Goal: Check status: Check status

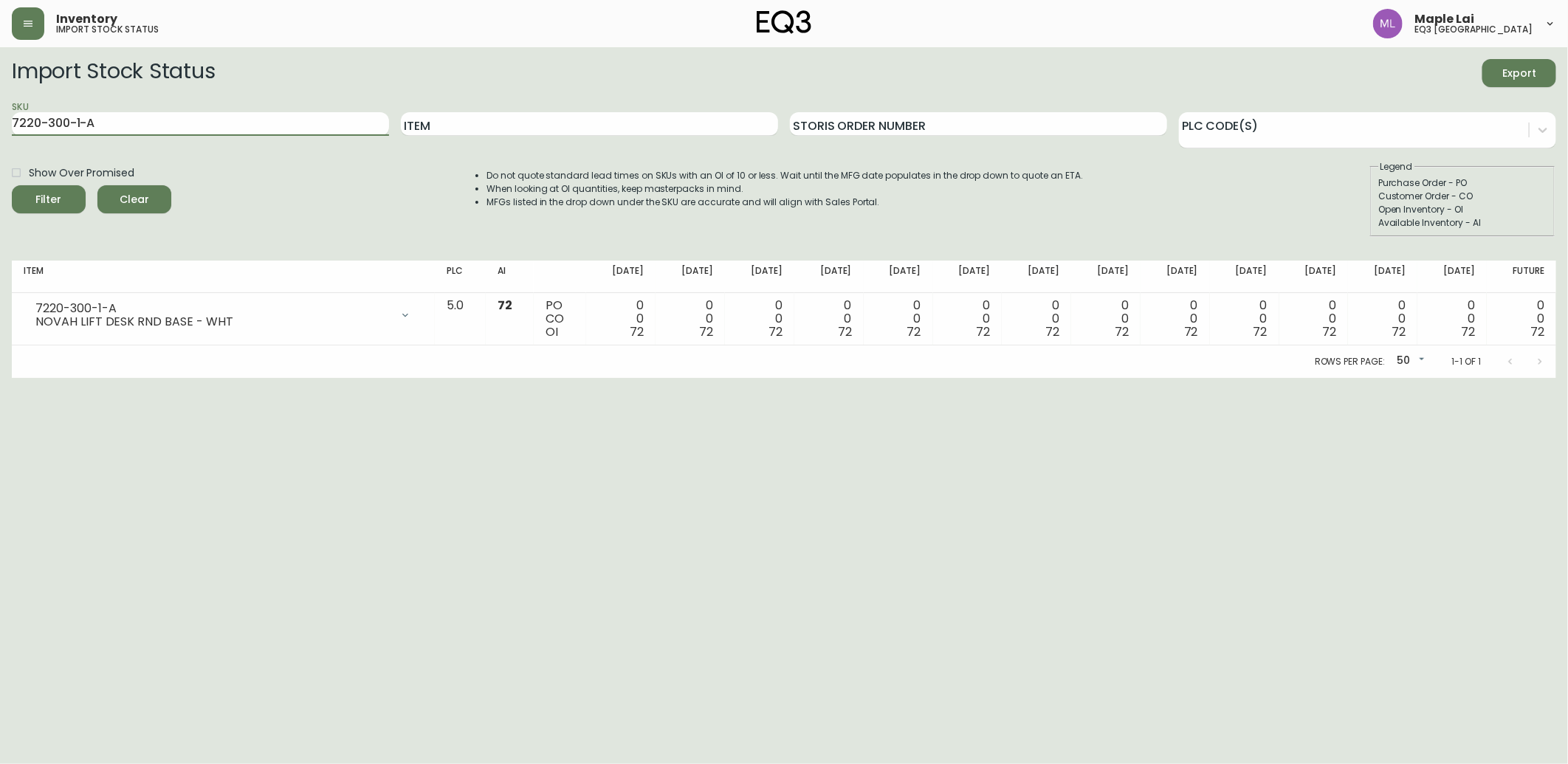
drag, startPoint x: 0, startPoint y: 0, endPoint x: 0, endPoint y: 46, distance: 46.0
click at [0, 47] on html "Inventory import stock status Maple Lai eq3 [GEOGRAPHIC_DATA] Import Stock Stat…" at bounding box center [784, 189] width 1568 height 378
click at [11, 186] on button "Filter" at bounding box center [48, 200] width 74 height 28
drag, startPoint x: 111, startPoint y: 126, endPoint x: -4, endPoint y: 68, distance: 128.8
click at [0, 68] on html "Inventory import stock status Maple Lai eq3 [GEOGRAPHIC_DATA] Import Stock Stat…" at bounding box center [784, 189] width 1568 height 378
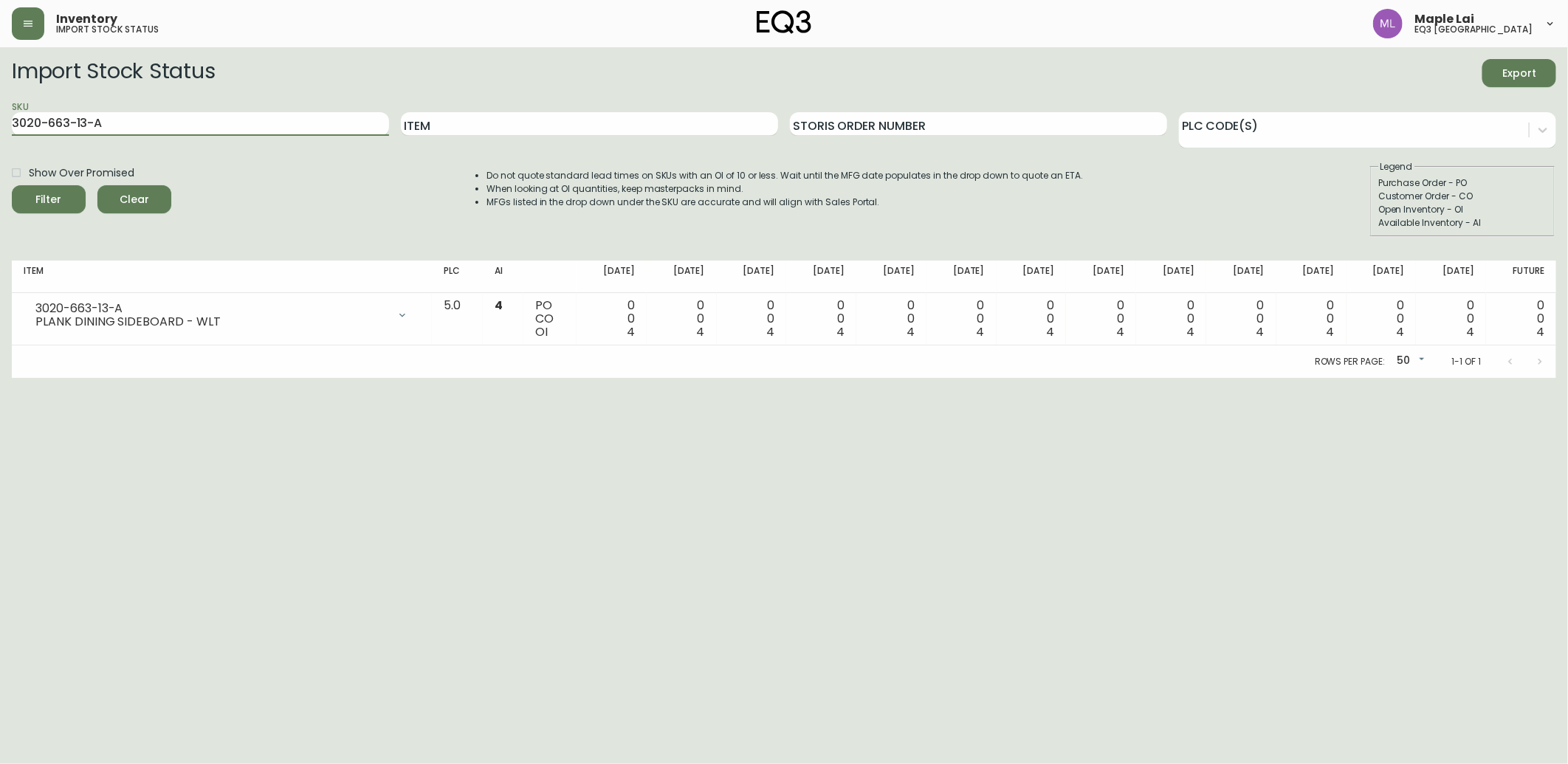
paste input "26"
click at [11, 186] on button "Filter" at bounding box center [48, 200] width 74 height 28
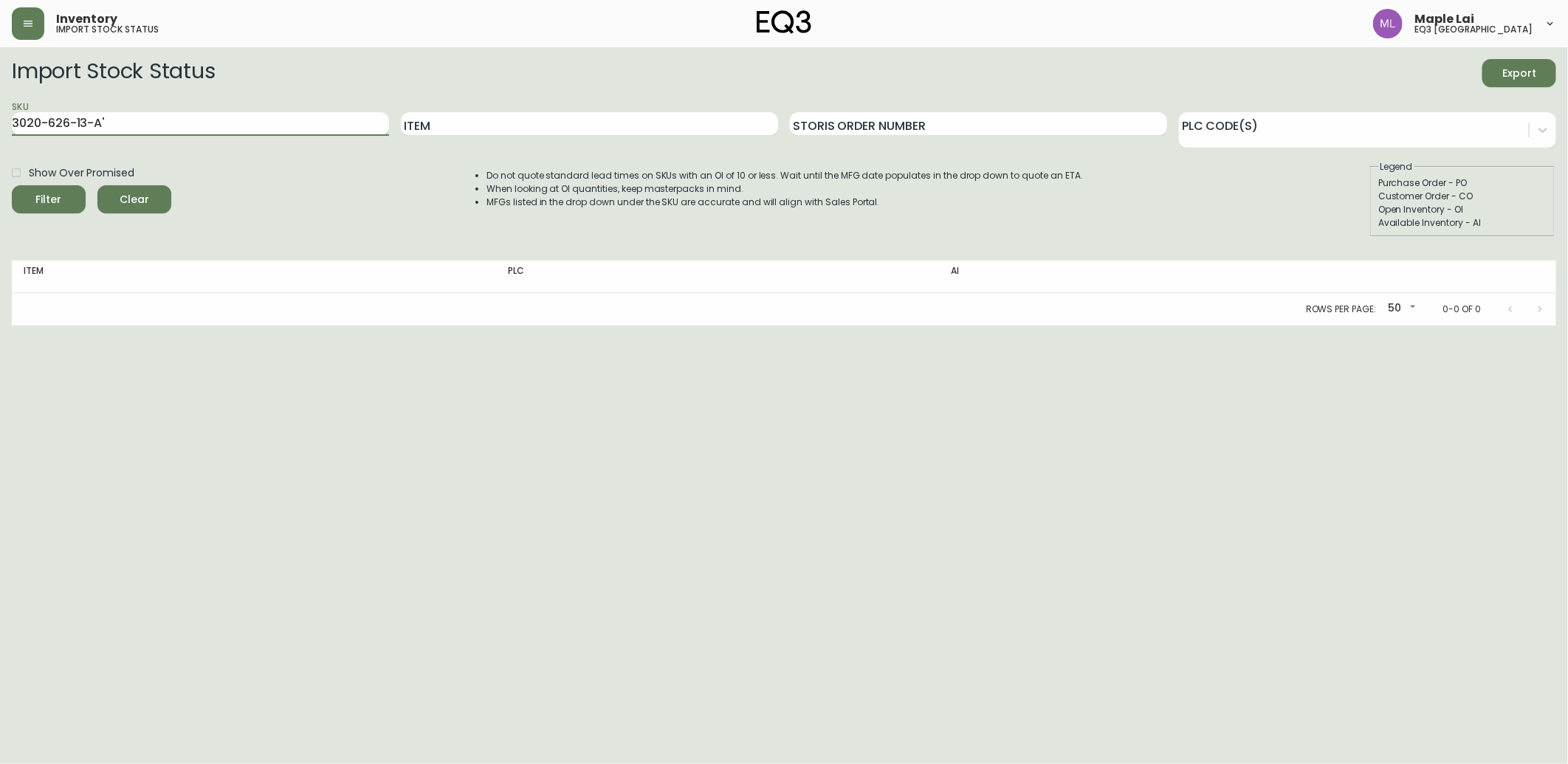
click at [297, 120] on input "3020-626-13-A'" at bounding box center [200, 123] width 377 height 24
click at [11, 186] on button "Filter" at bounding box center [48, 200] width 74 height 28
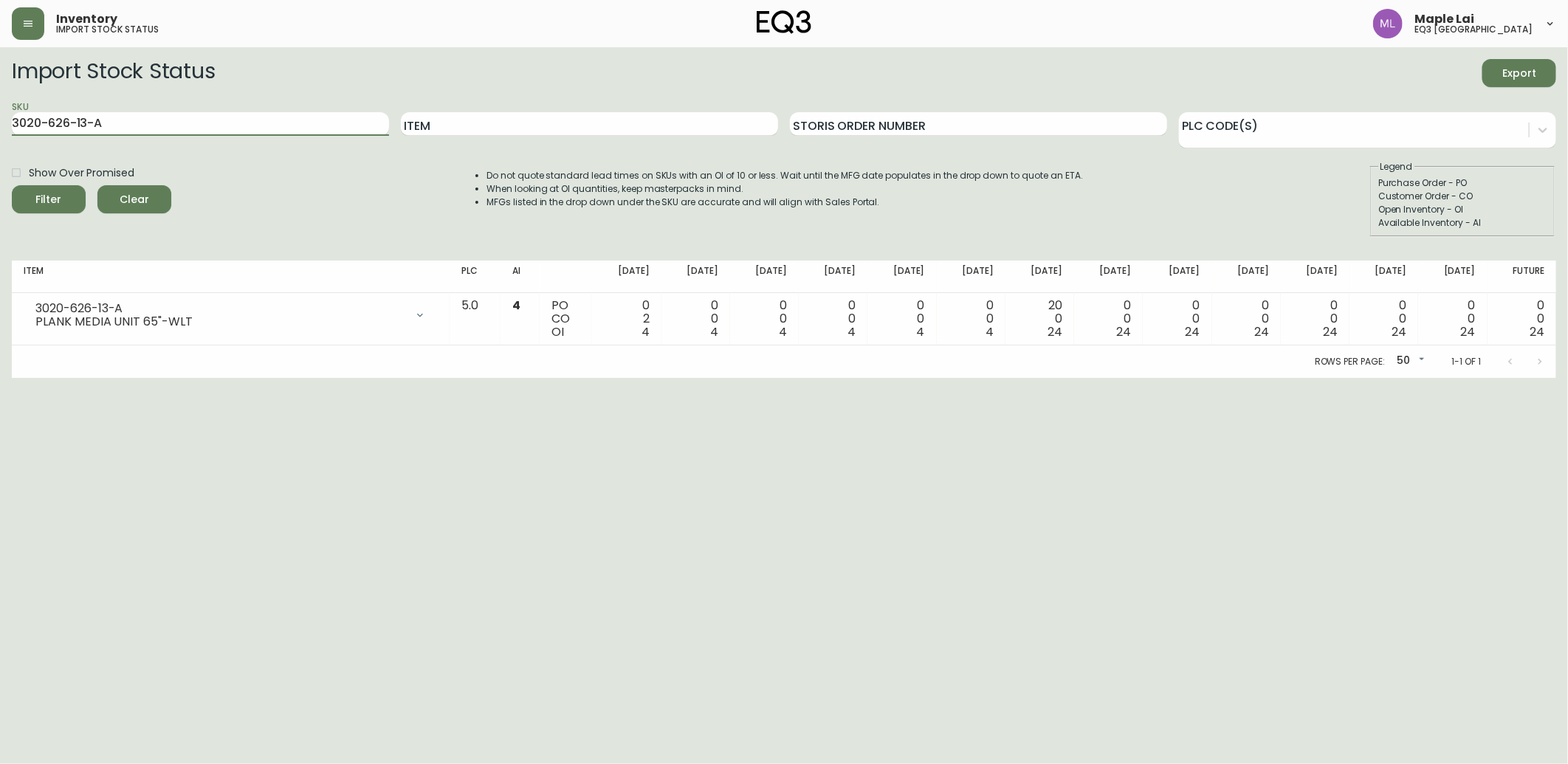
drag, startPoint x: 106, startPoint y: 116, endPoint x: 0, endPoint y: 99, distance: 107.4
click at [0, 99] on main "Import Stock Status Export SKU 3020-626-13-A Item Storis Order Number PLC Code(…" at bounding box center [784, 213] width 1568 height 331
paste input "30-13-B"
click at [11, 186] on button "Filter" at bounding box center [48, 200] width 74 height 28
drag, startPoint x: 39, startPoint y: 543, endPoint x: 74, endPoint y: 233, distance: 312.0
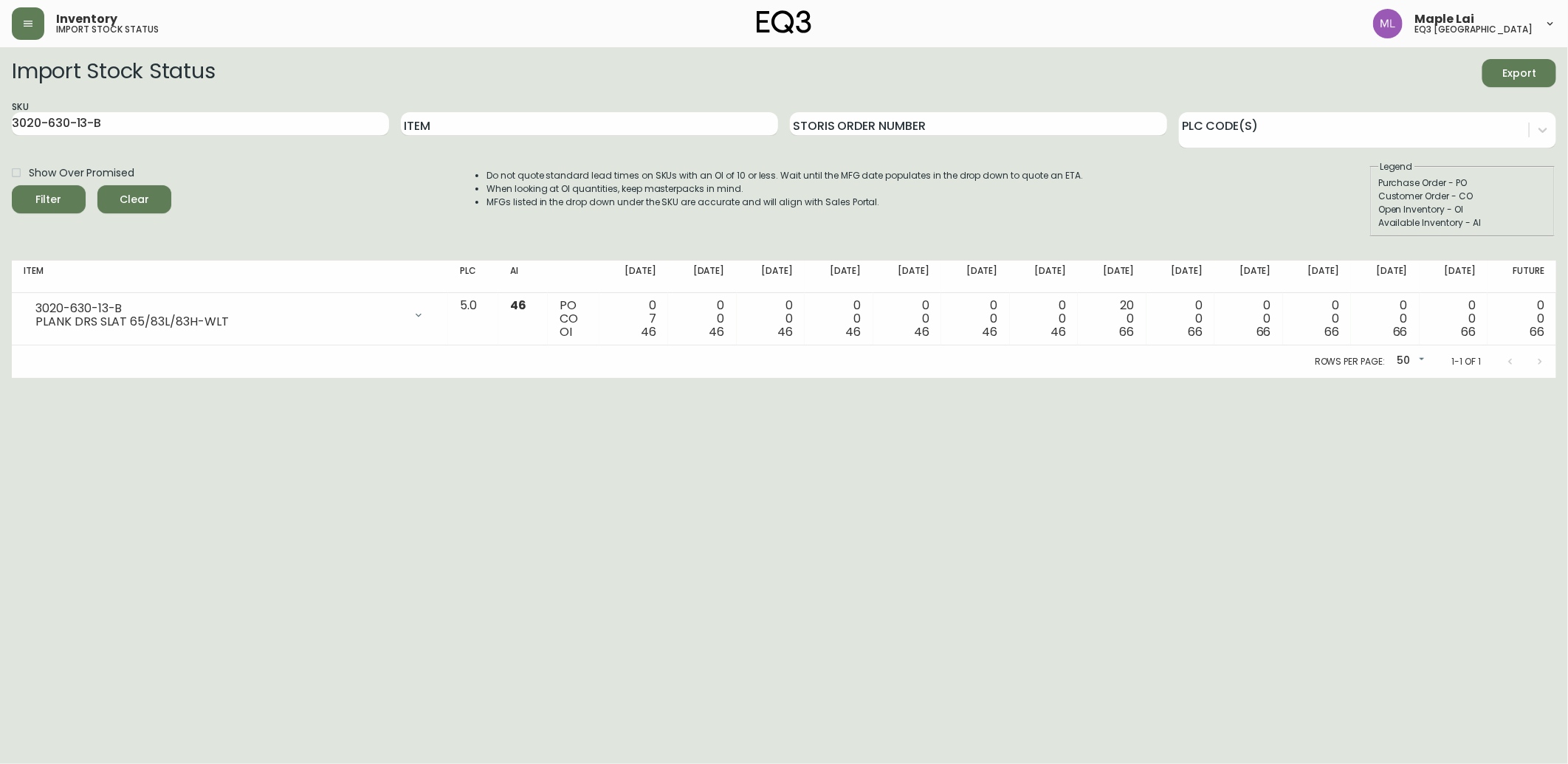
click at [39, 378] on html "Inventory import stock status Maple Lai eq3 [GEOGRAPHIC_DATA] Import Stock Stat…" at bounding box center [784, 189] width 1568 height 378
drag, startPoint x: 123, startPoint y: 125, endPoint x: 0, endPoint y: 136, distance: 123.5
click at [0, 137] on html "Inventory import stock status Maple Lai eq3 [GEOGRAPHIC_DATA] Import Stock Stat…" at bounding box center [784, 189] width 1568 height 378
paste input "64"
click at [11, 186] on button "Filter" at bounding box center [48, 200] width 74 height 28
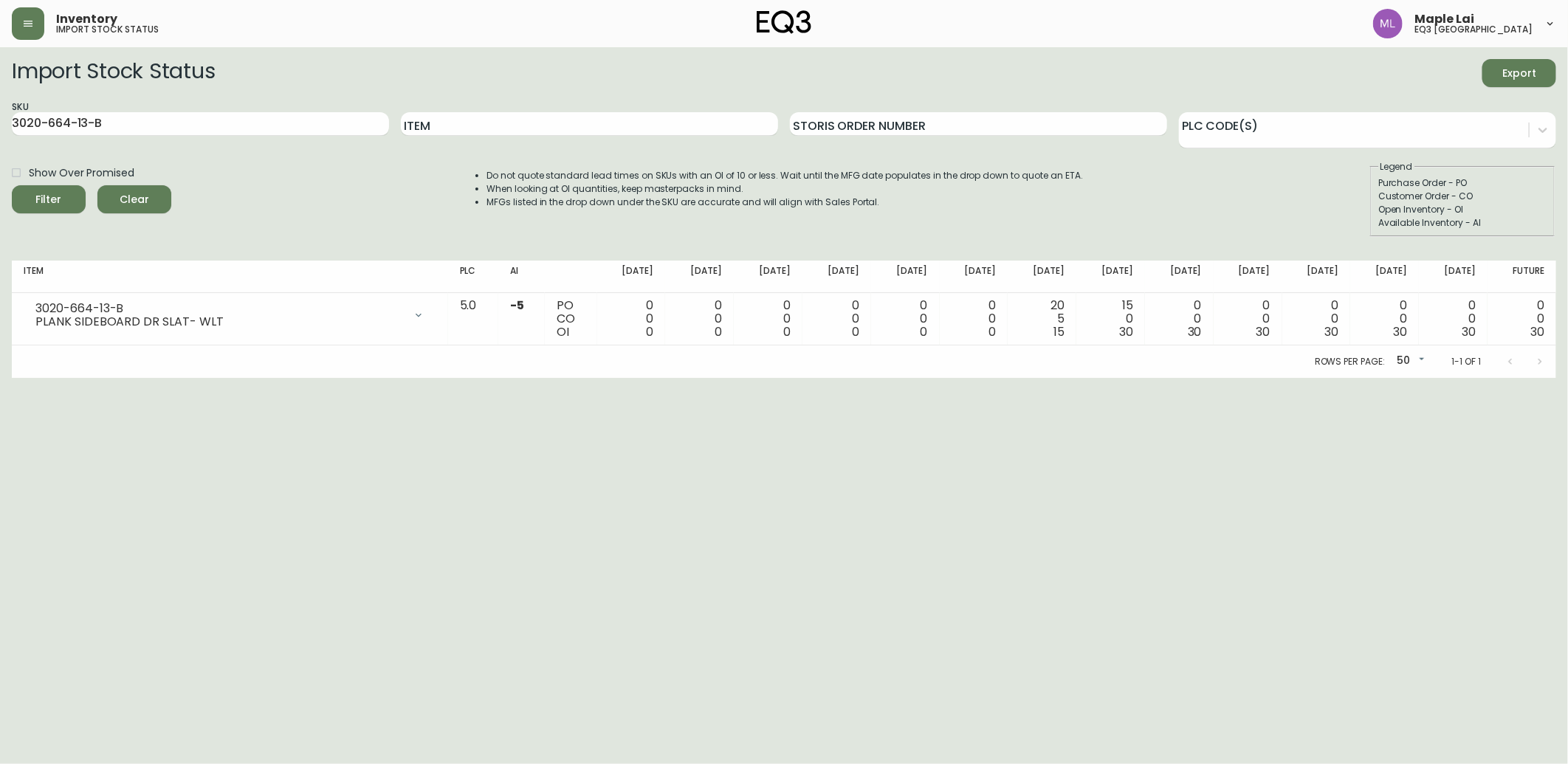
drag, startPoint x: 101, startPoint y: 508, endPoint x: 103, endPoint y: 399, distance: 109.0
click at [101, 378] on html "Inventory import stock status Maple Lai eq3 [GEOGRAPHIC_DATA] Import Stock Stat…" at bounding box center [784, 189] width 1568 height 378
drag, startPoint x: 123, startPoint y: 125, endPoint x: -4, endPoint y: 130, distance: 127.1
click at [0, 130] on html "Inventory import stock status Maple Lai eq3 [GEOGRAPHIC_DATA] Import Stock Stat…" at bounding box center [784, 189] width 1568 height 378
paste input "27-13-A"
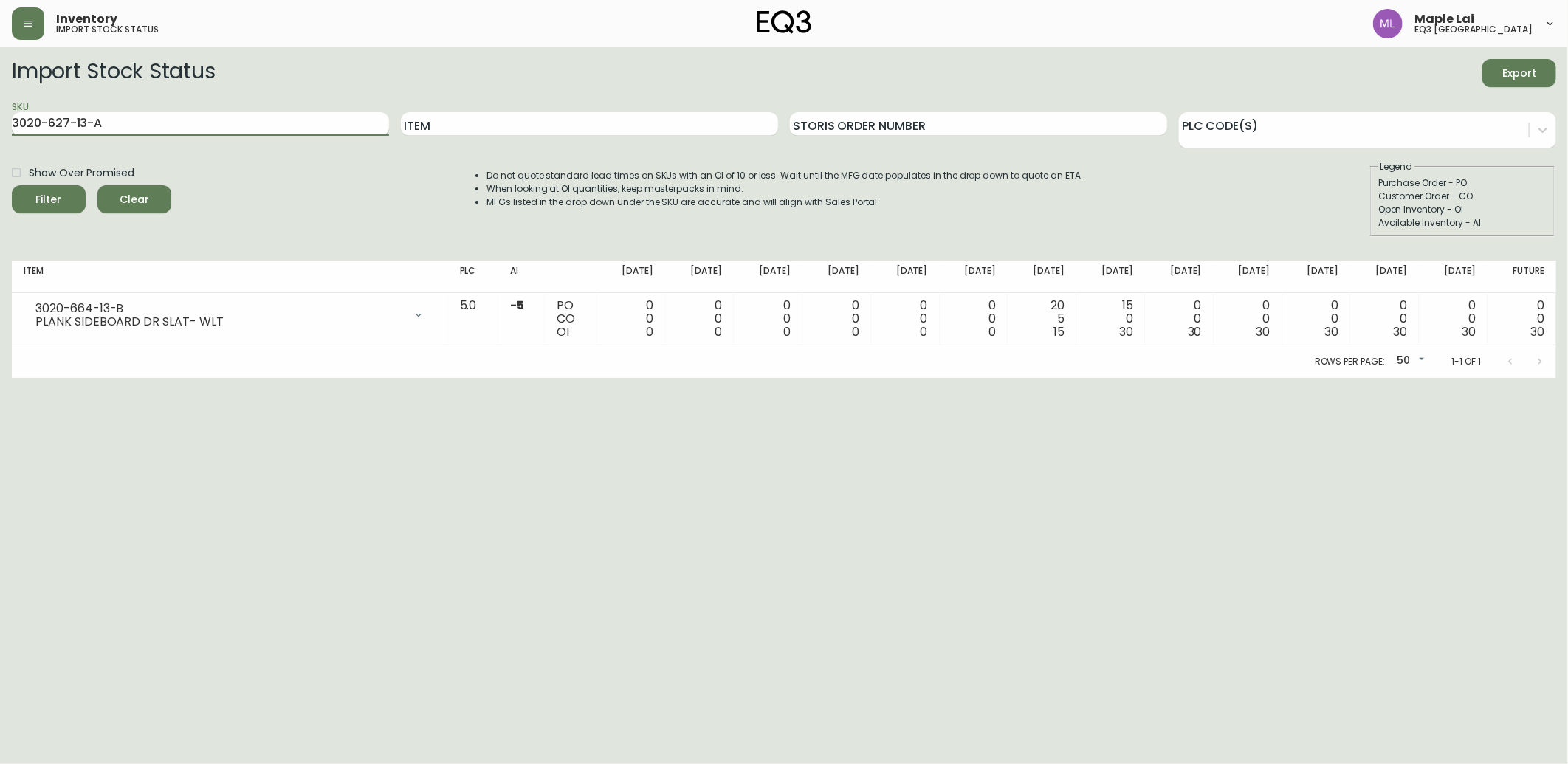
click at [11, 186] on button "Filter" at bounding box center [48, 200] width 74 height 28
click at [56, 378] on html "Inventory import stock status Maple Lai eq3 [GEOGRAPHIC_DATA] Import Stock Stat…" at bounding box center [784, 189] width 1568 height 378
drag, startPoint x: 158, startPoint y: 115, endPoint x: 0, endPoint y: 114, distance: 158.0
click at [0, 114] on html "Inventory import stock status Maple Lai eq3 [GEOGRAPHIC_DATA] Import Stock Stat…" at bounding box center [784, 189] width 1568 height 378
paste input "9-13-B"
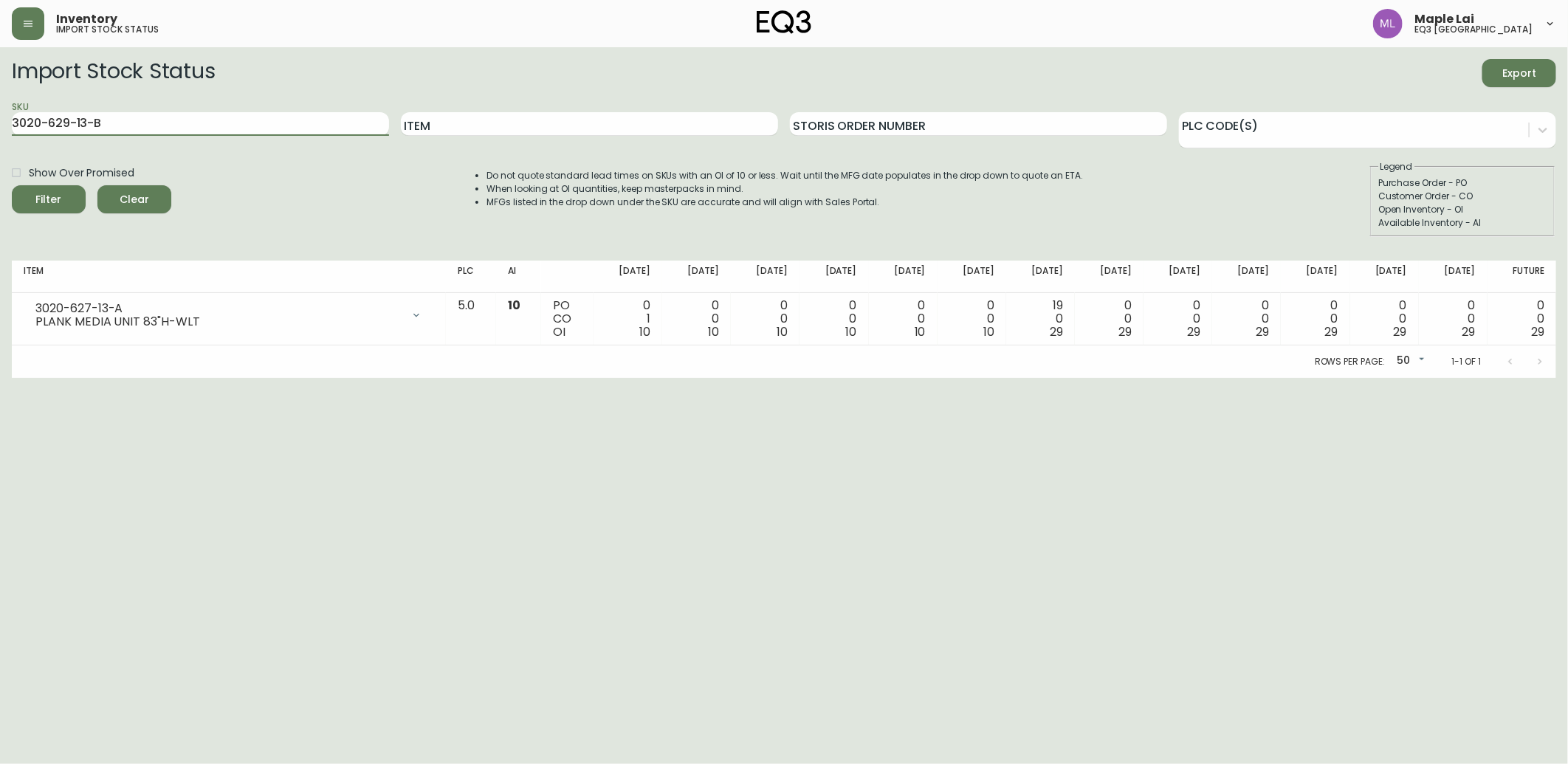
click at [11, 186] on button "Filter" at bounding box center [48, 200] width 74 height 28
drag, startPoint x: 115, startPoint y: 114, endPoint x: -4, endPoint y: 91, distance: 121.2
click at [0, 91] on html "Inventory import stock status Maple Lai eq3 [GEOGRAPHIC_DATA] Import Stock Stat…" at bounding box center [784, 189] width 1568 height 378
paste input "30"
click at [11, 186] on button "Filter" at bounding box center [48, 200] width 74 height 28
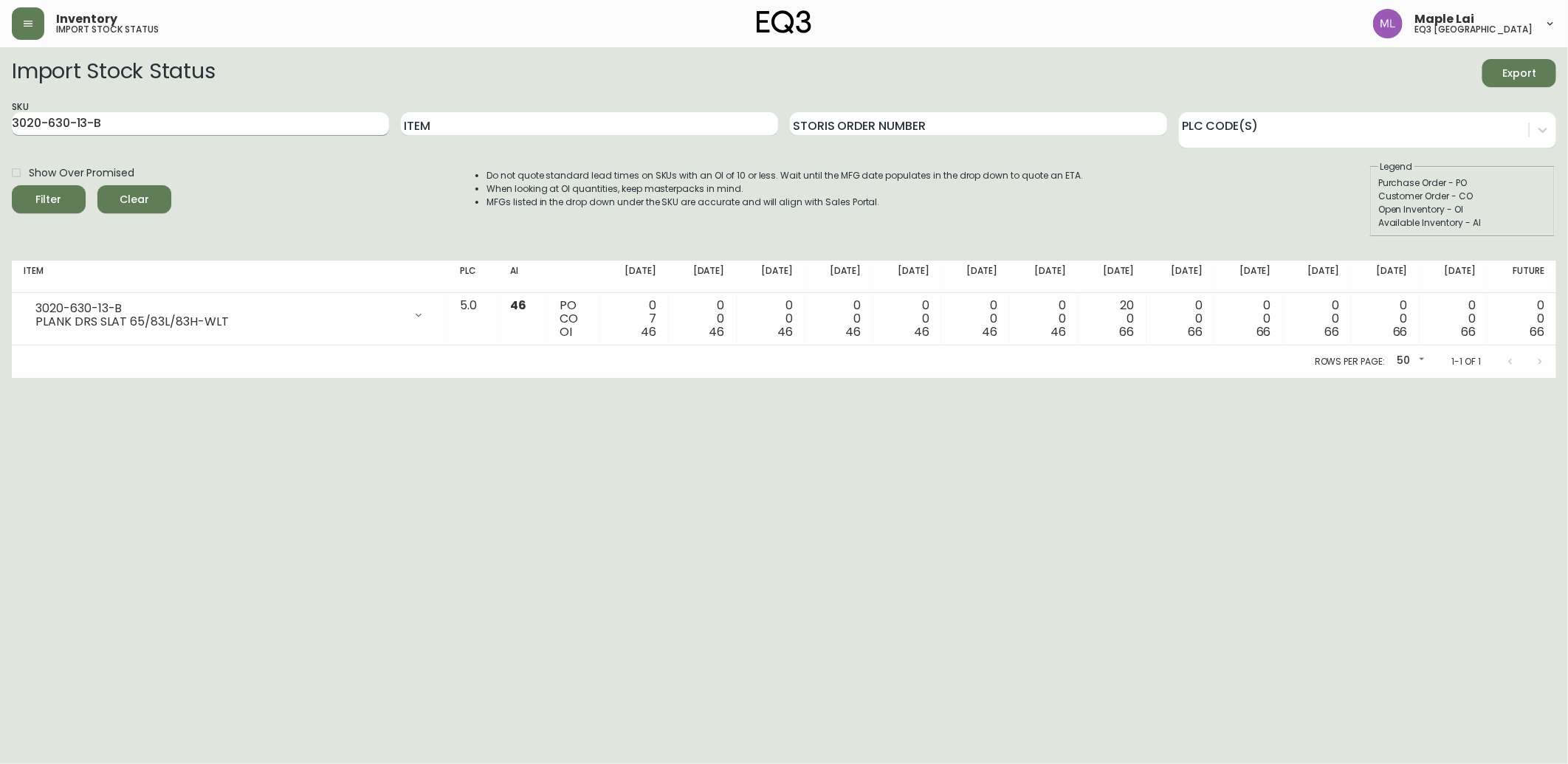
drag, startPoint x: 194, startPoint y: 109, endPoint x: 177, endPoint y: 124, distance: 22.7
click at [178, 123] on div "SKU 3020-630-13-B" at bounding box center [200, 124] width 377 height 48
drag, startPoint x: 175, startPoint y: 126, endPoint x: -4, endPoint y: 116, distance: 179.3
click at [0, 116] on html "Inventory import stock status Maple Lai eq3 [GEOGRAPHIC_DATA] Import Stock Stat…" at bounding box center [784, 189] width 1568 height 378
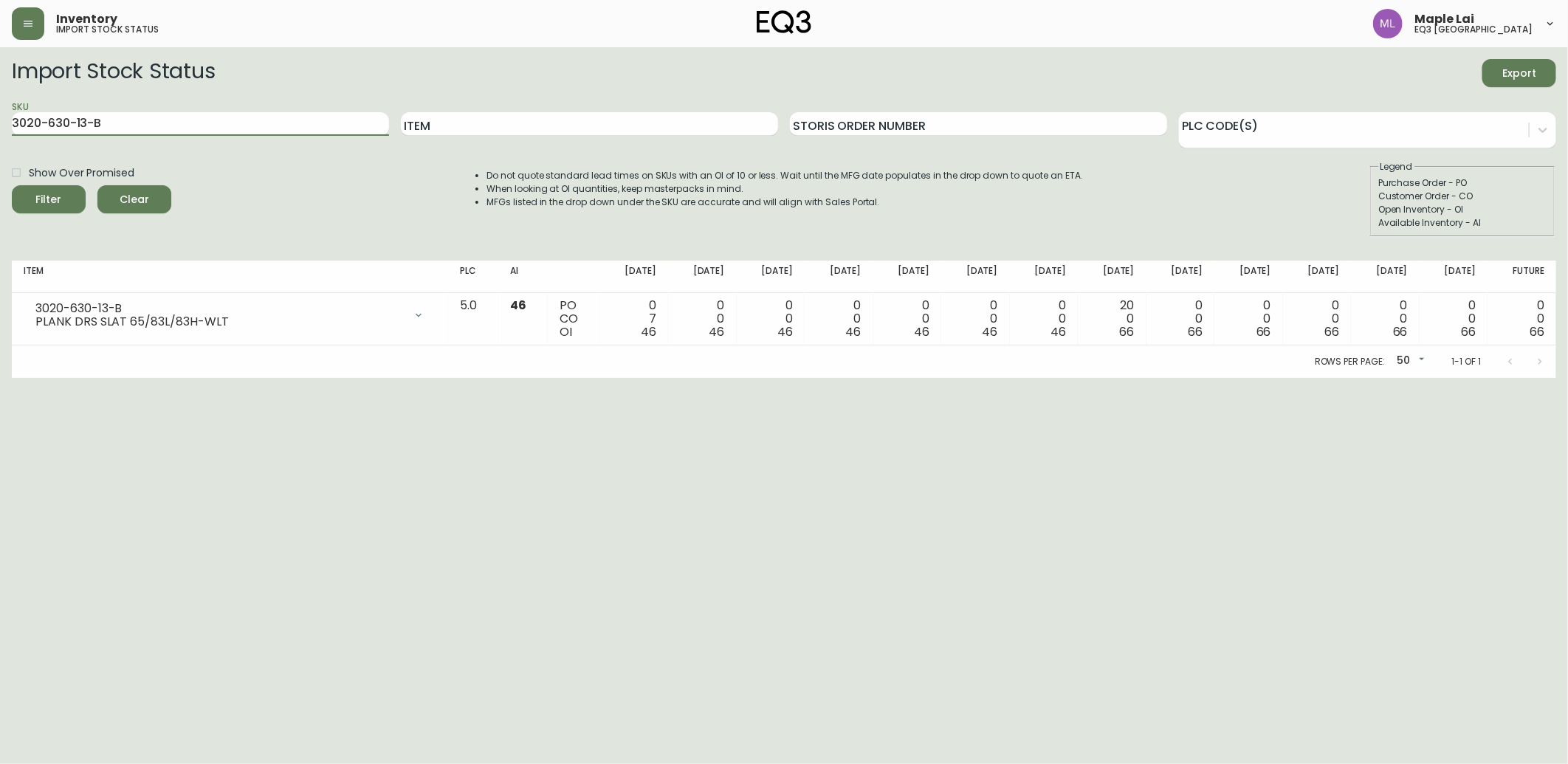
drag, startPoint x: -4, startPoint y: 113, endPoint x: -4, endPoint y: 88, distance: 25.0
click at [0, 88] on html "Inventory import stock status Maple Lai eq3 [GEOGRAPHIC_DATA] Import Stock Stat…" at bounding box center [784, 189] width 1568 height 378
paste input "[PHONE_NUMBER]"
click at [11, 186] on button "Filter" at bounding box center [48, 200] width 74 height 28
drag, startPoint x: 25, startPoint y: 474, endPoint x: 35, endPoint y: 421, distance: 53.9
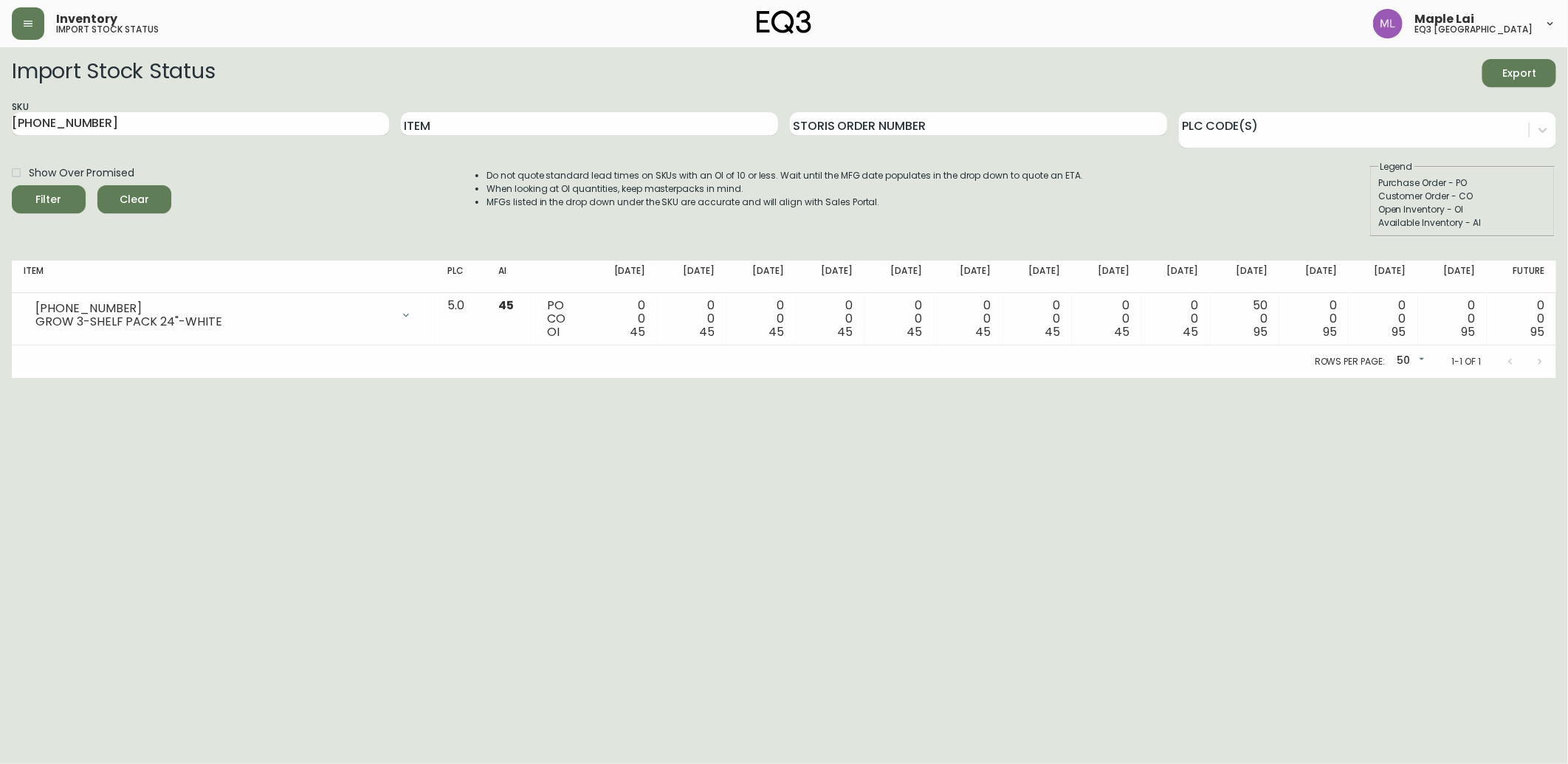
click at [25, 378] on html "Inventory import stock status Maple Lai eq3 [GEOGRAPHIC_DATA] Import Stock Stat…" at bounding box center [784, 189] width 1568 height 378
drag, startPoint x: 99, startPoint y: 126, endPoint x: 0, endPoint y: 130, distance: 99.1
click at [0, 130] on html "Inventory import stock status Maple Lai eq3 [GEOGRAPHIC_DATA] Import Stock Stat…" at bounding box center [784, 189] width 1568 height 378
paste input "3-13"
type input "[PHONE_NUMBER]"
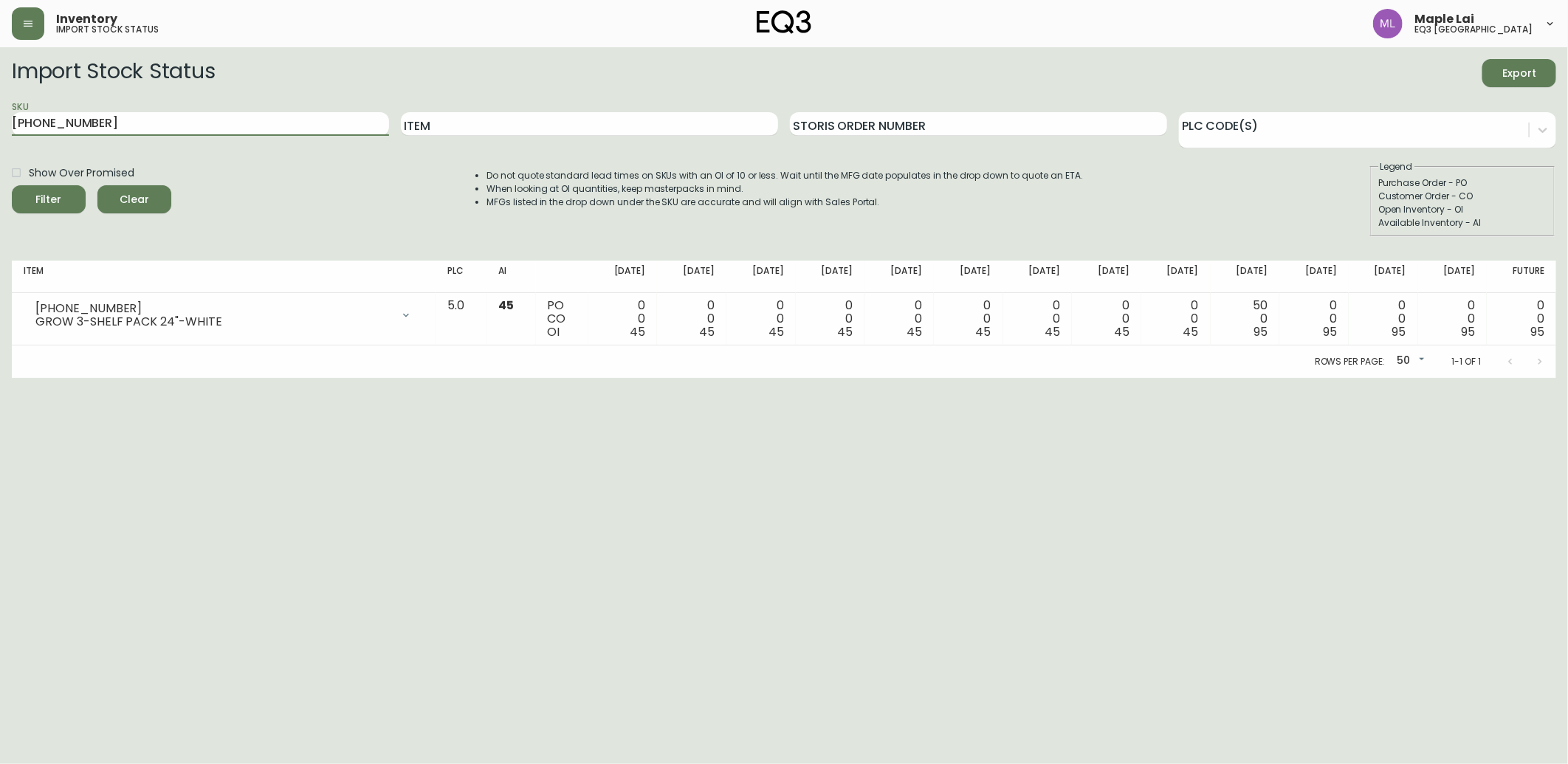
click at [11, 186] on button "Filter" at bounding box center [48, 200] width 74 height 28
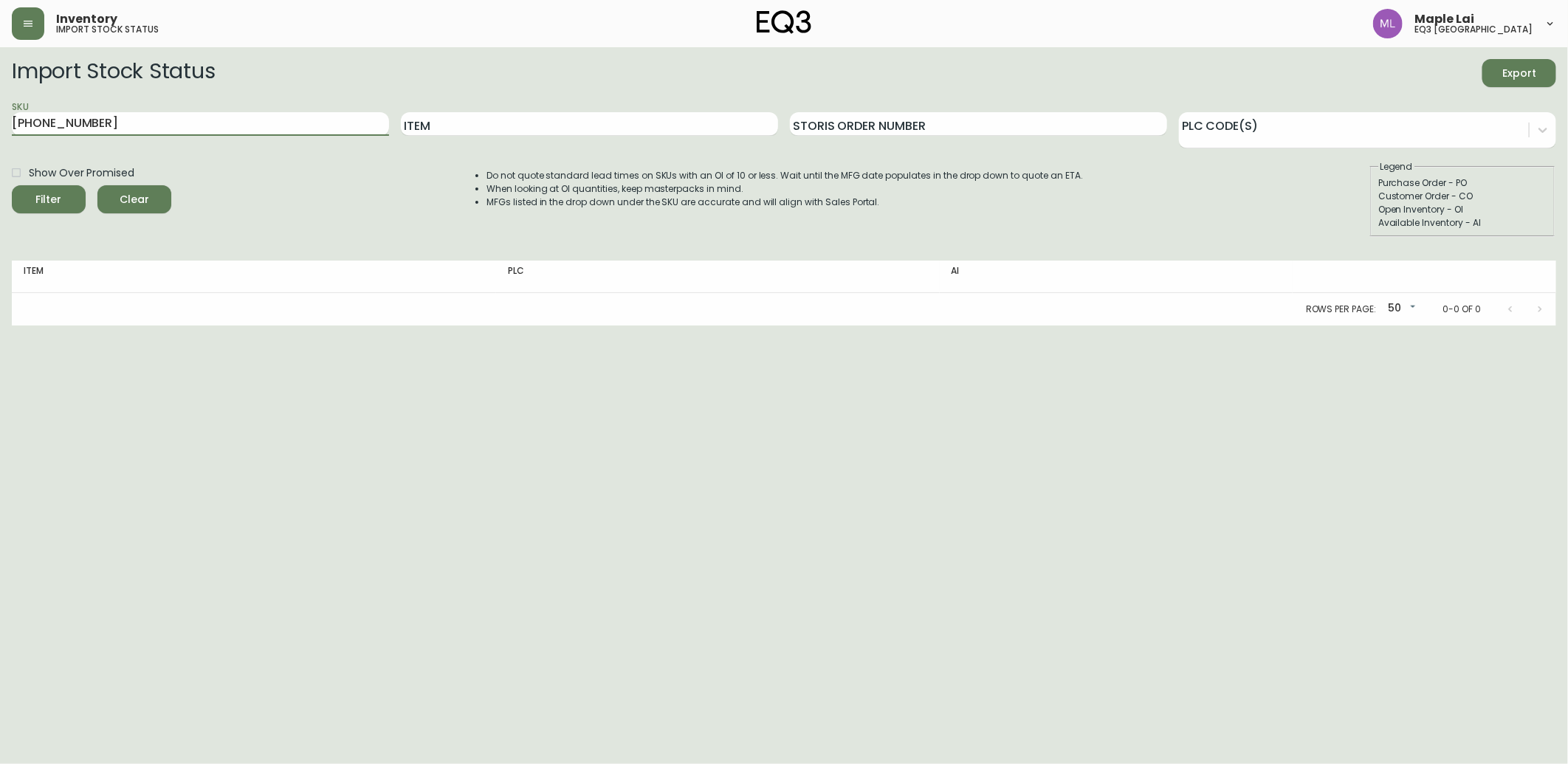
drag, startPoint x: 161, startPoint y: 134, endPoint x: -4, endPoint y: 74, distance: 175.6
click at [0, 74] on html "Inventory import stock status Maple Lai eq3 [GEOGRAPHIC_DATA] Import Stock Stat…" at bounding box center [784, 163] width 1568 height 326
click at [555, 137] on div "Item" at bounding box center [589, 124] width 377 height 48
click at [558, 130] on input "Item" at bounding box center [589, 123] width 377 height 24
click at [173, 130] on input "SKU" at bounding box center [200, 123] width 377 height 24
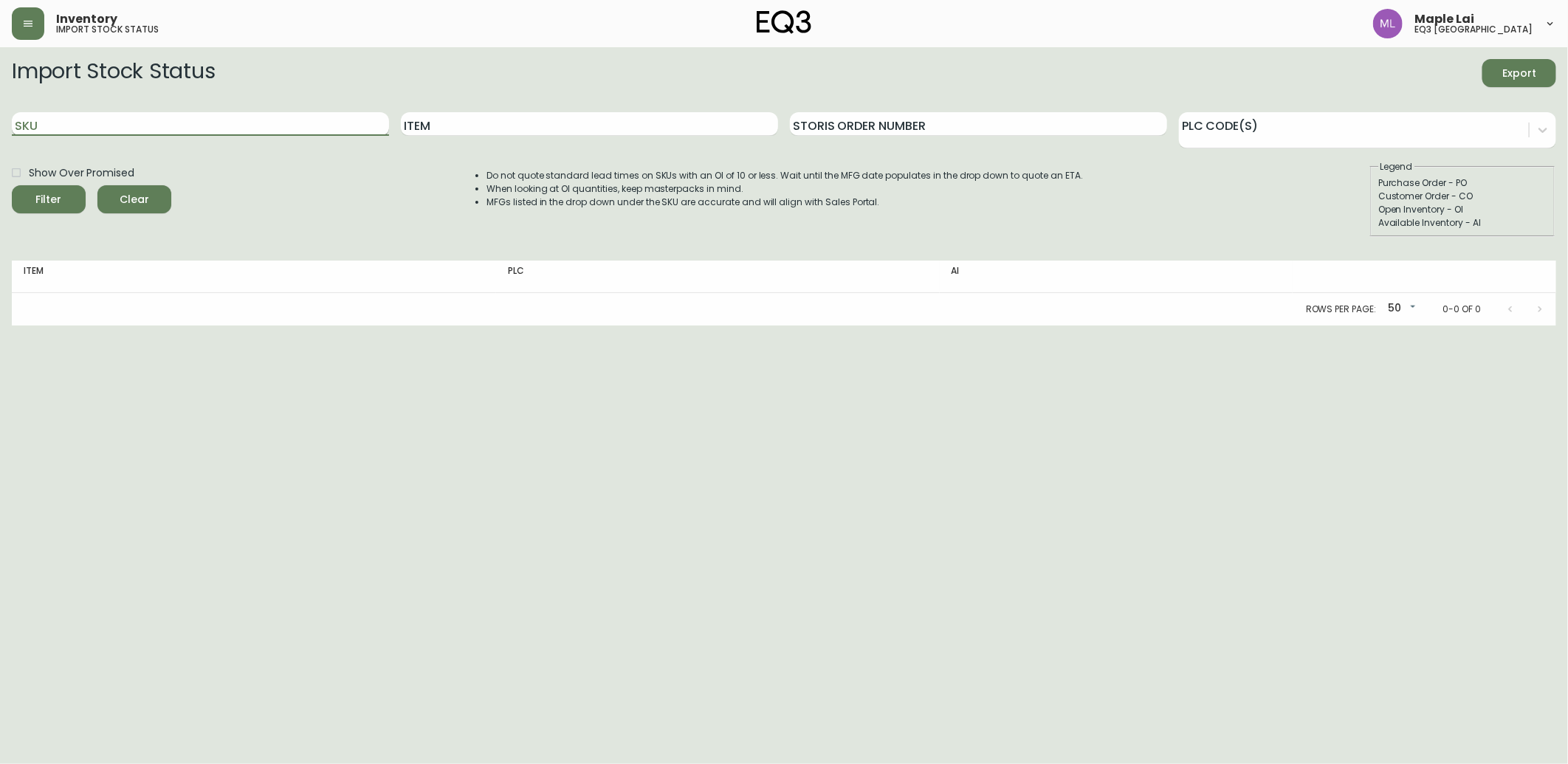
paste input "[PHONE_NUMBER]"
type input "7"
click at [428, 128] on input "Item" at bounding box center [589, 123] width 377 height 24
type input "GROW"
click at [11, 186] on button "Filter" at bounding box center [48, 200] width 74 height 28
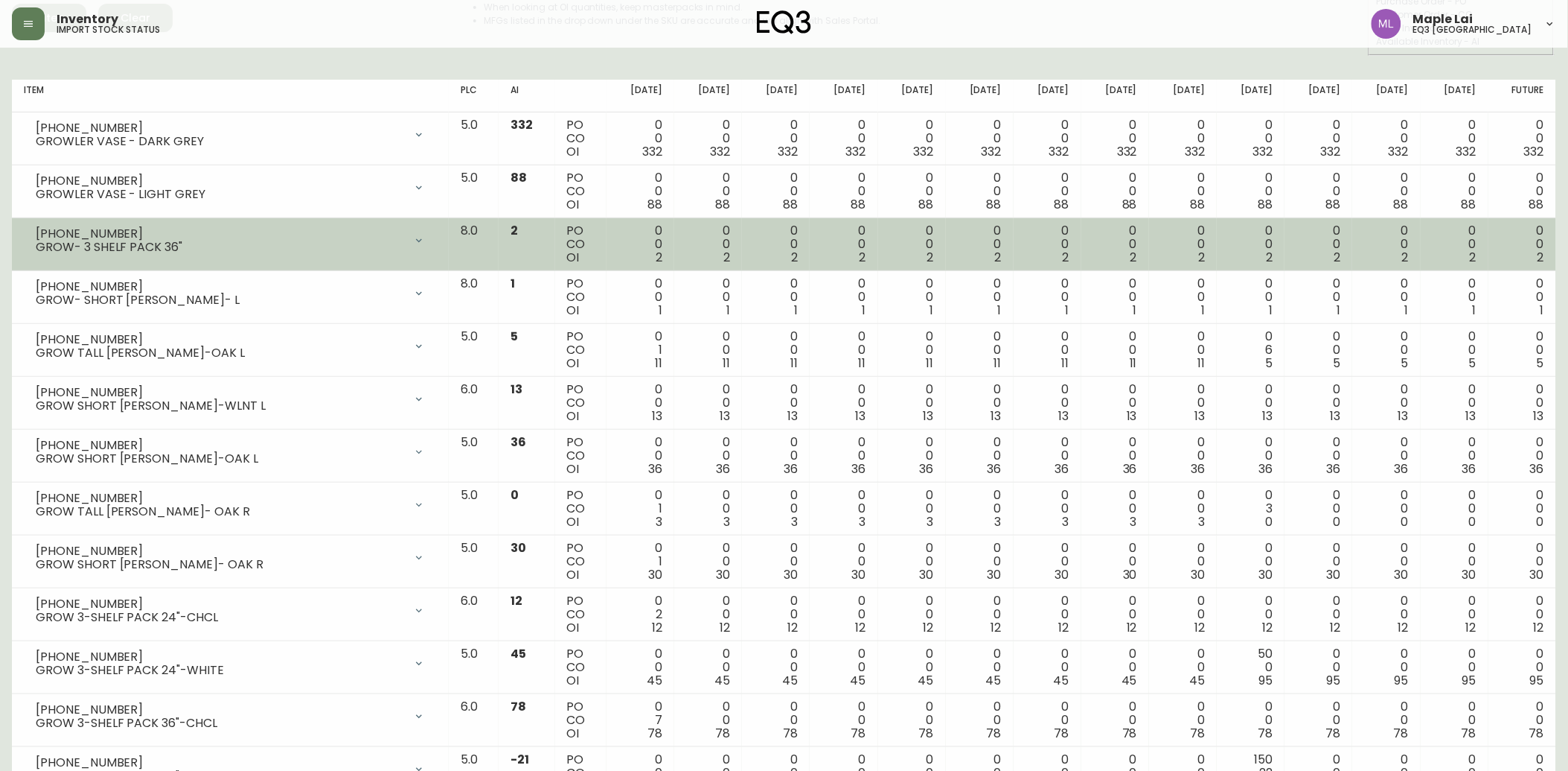
scroll to position [155, 0]
